Goal: Check status: Check status

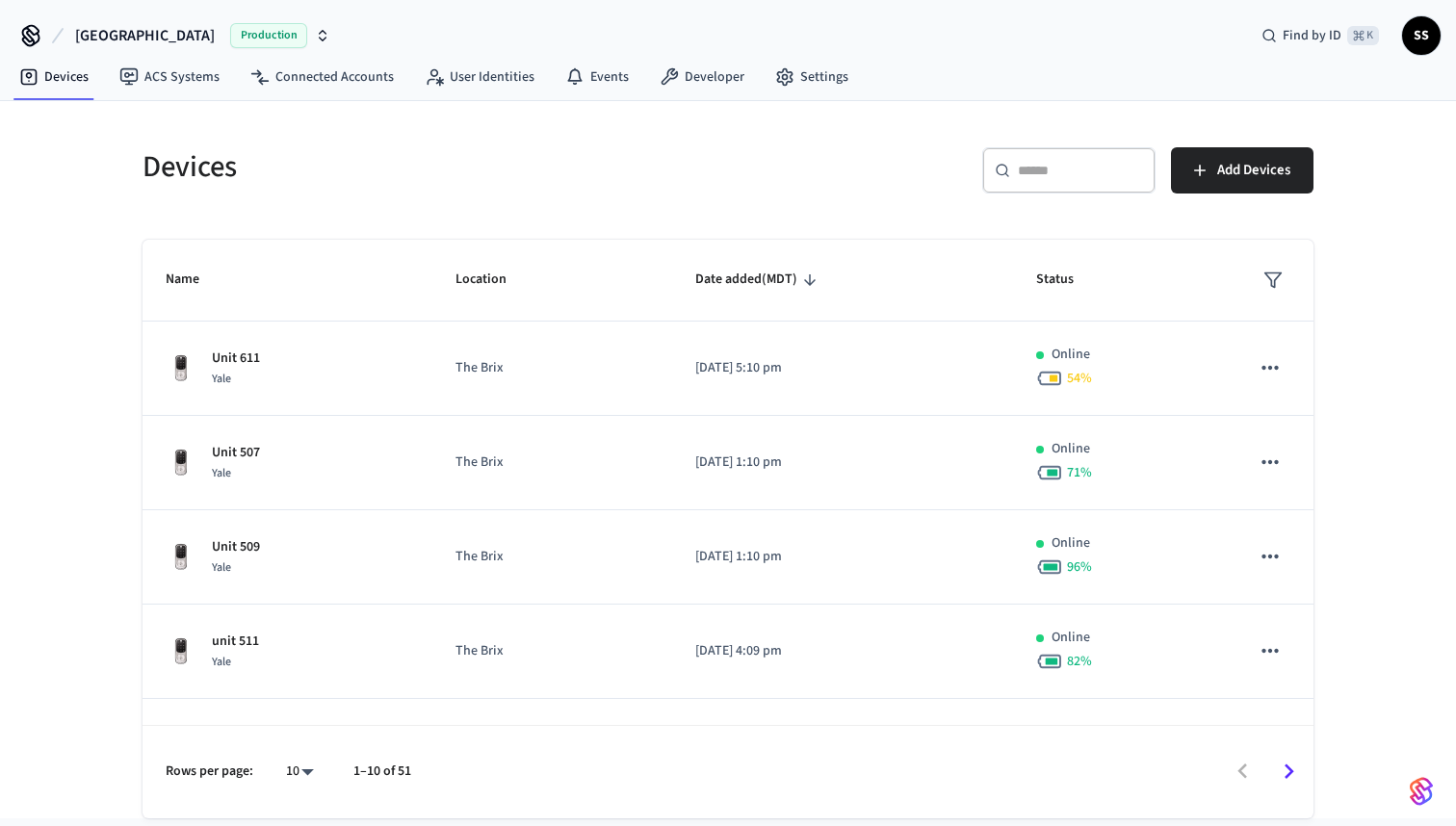
click at [1089, 182] on div "​ ​" at bounding box center [1069, 170] width 173 height 46
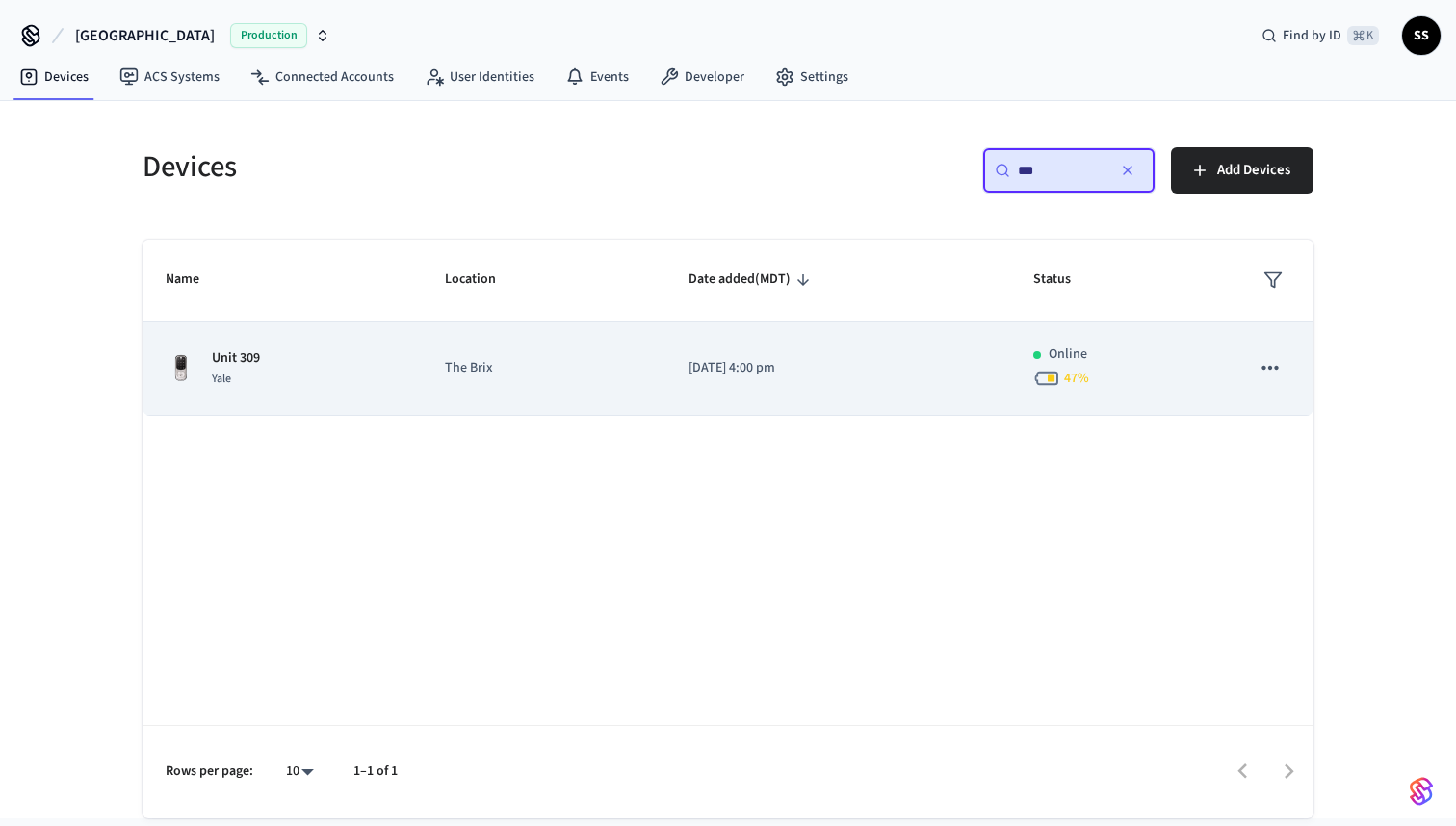
type input "***"
click at [397, 378] on div "Unit 309 Yale" at bounding box center [282, 368] width 233 height 41
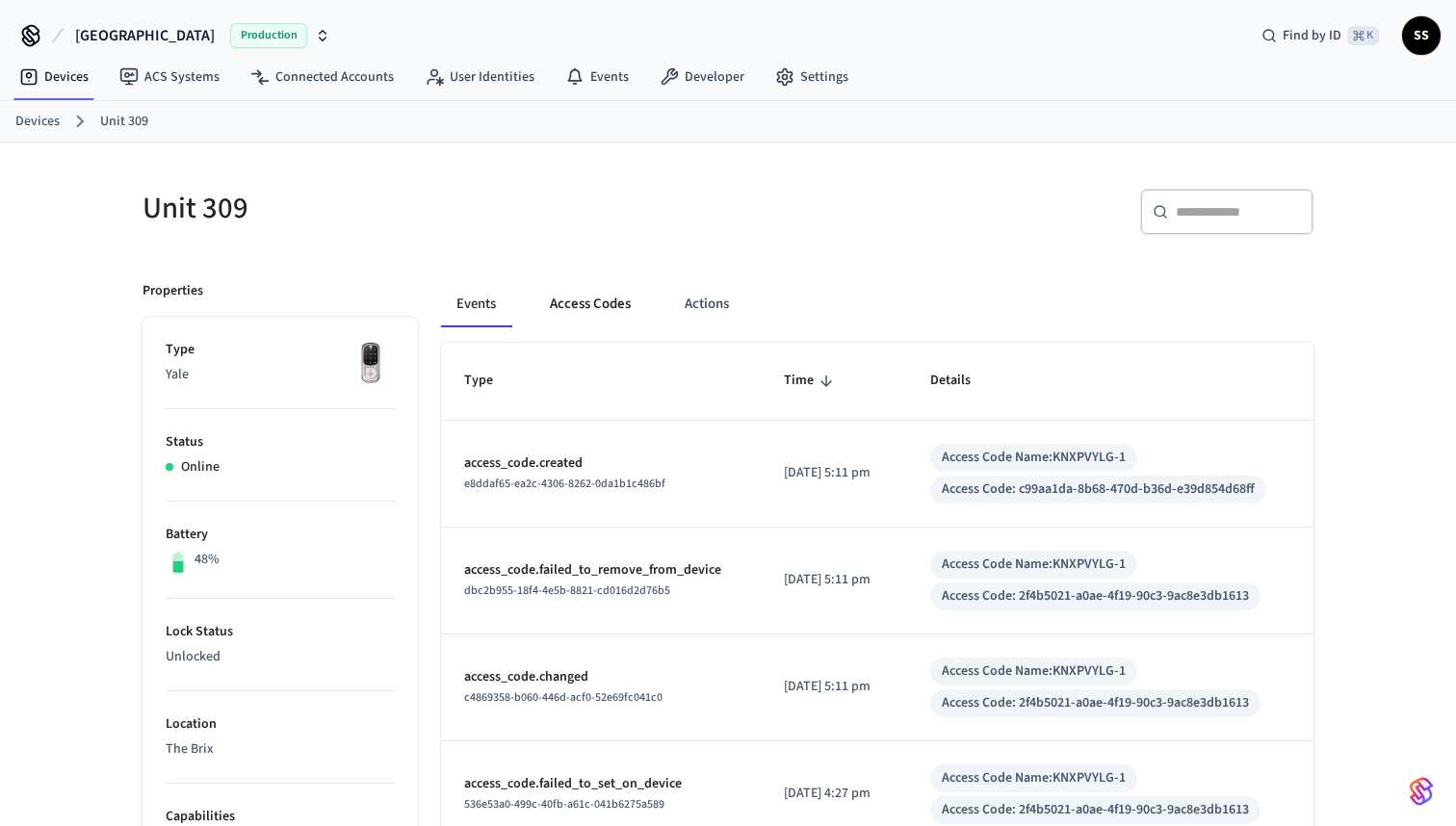
click at [598, 312] on button "Access Codes" at bounding box center [590, 304] width 111 height 46
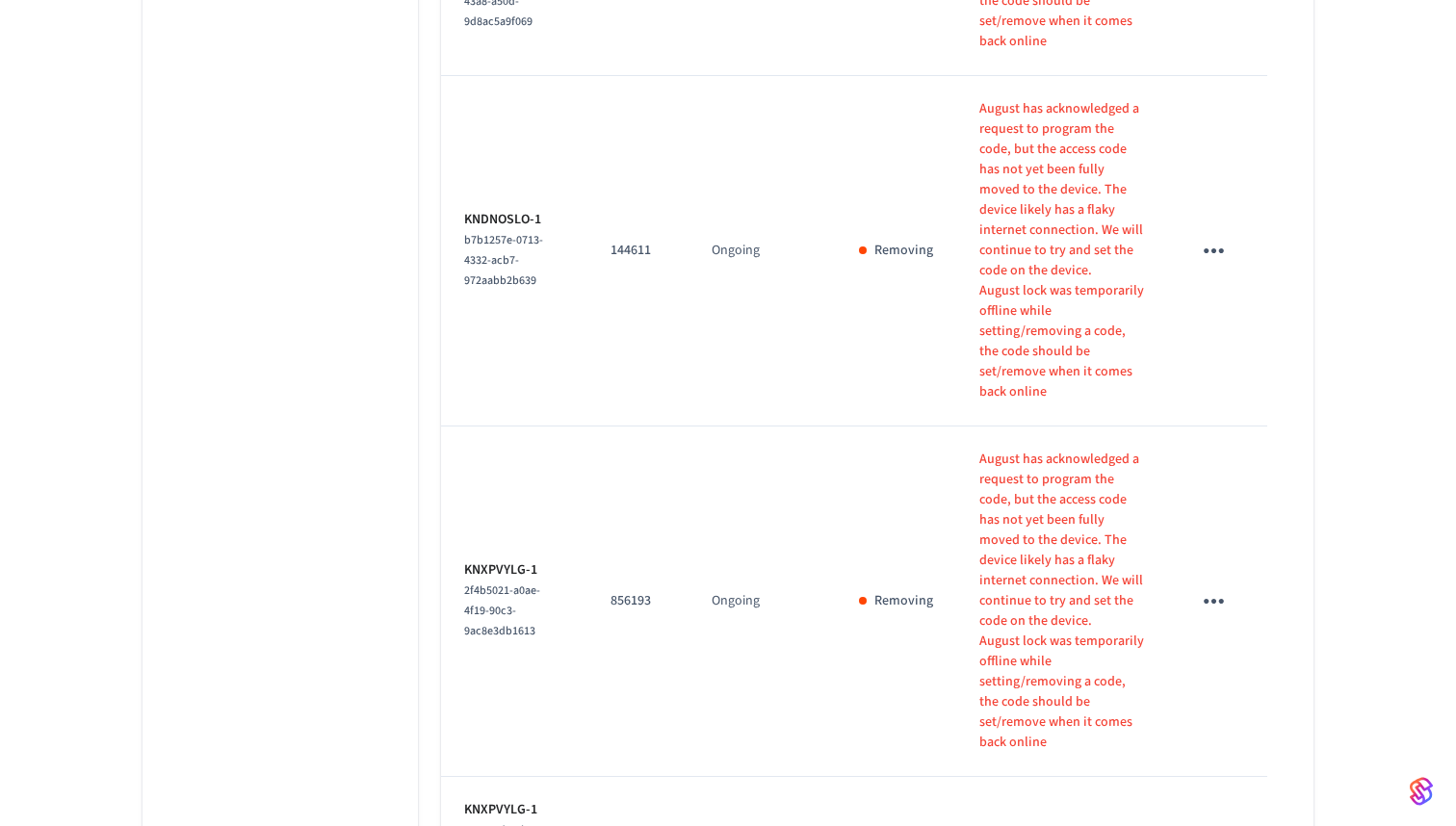
scroll to position [1493, 0]
click at [1204, 825] on icon "sticky table" at bounding box center [1213, 841] width 20 height 5
click at [1204, 670] on div at bounding box center [728, 413] width 1456 height 826
click at [1212, 825] on icon "sticky table" at bounding box center [1213, 841] width 30 height 30
click at [451, 512] on div at bounding box center [728, 413] width 1456 height 826
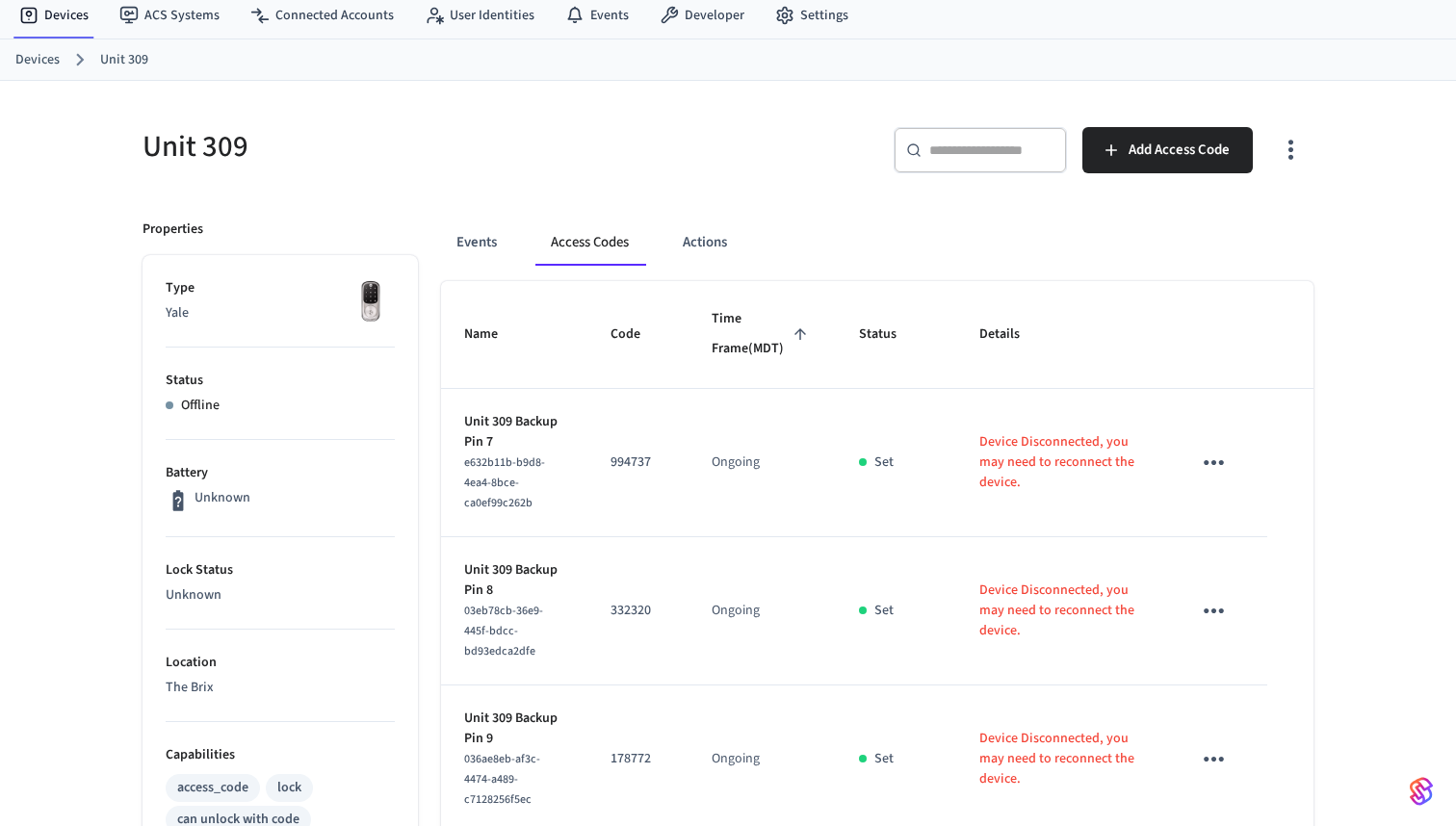
scroll to position [62, 0]
click at [474, 250] on button "Events" at bounding box center [477, 243] width 72 height 46
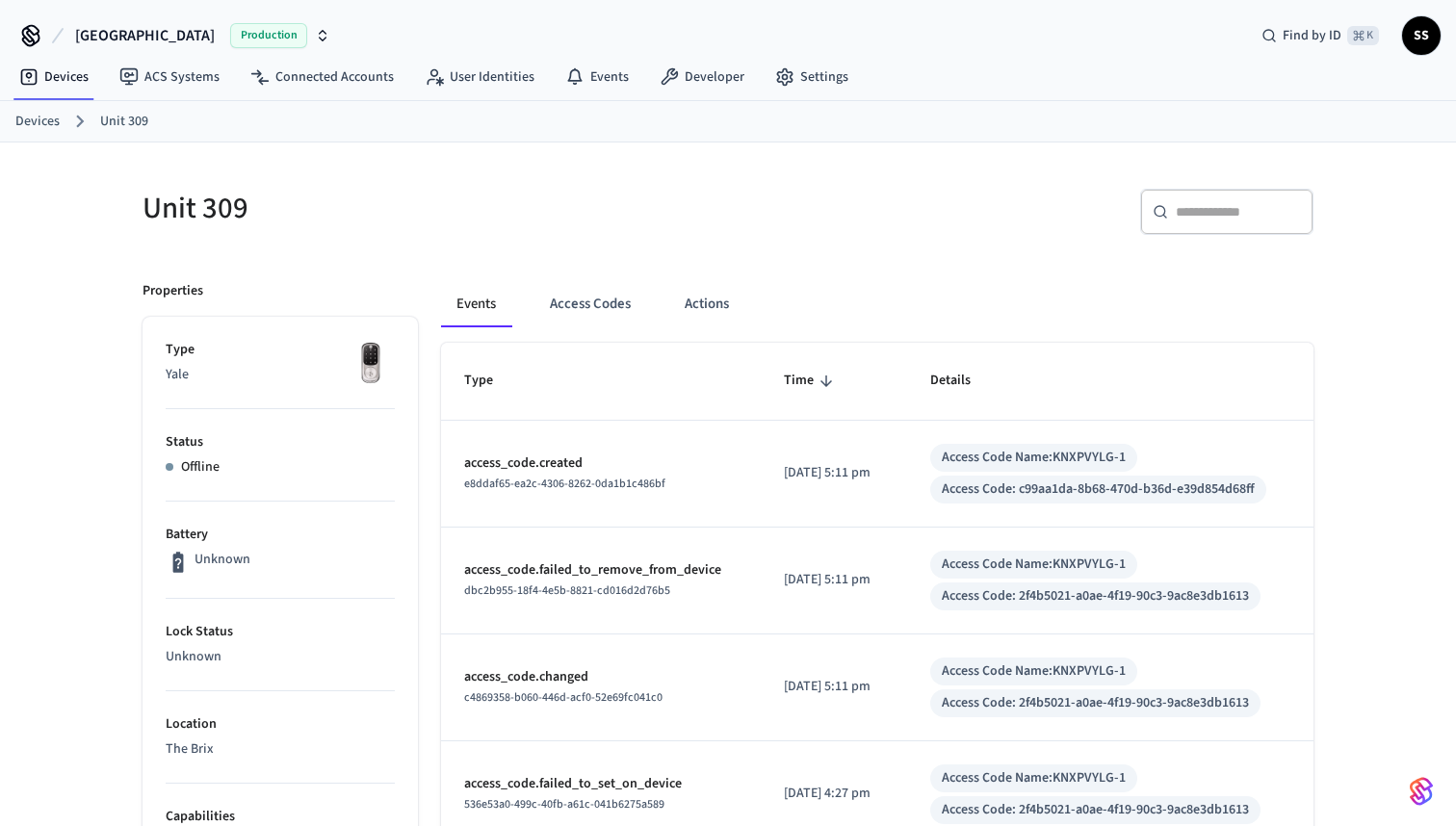
scroll to position [-2, 0]
